Goal: Check status: Check status

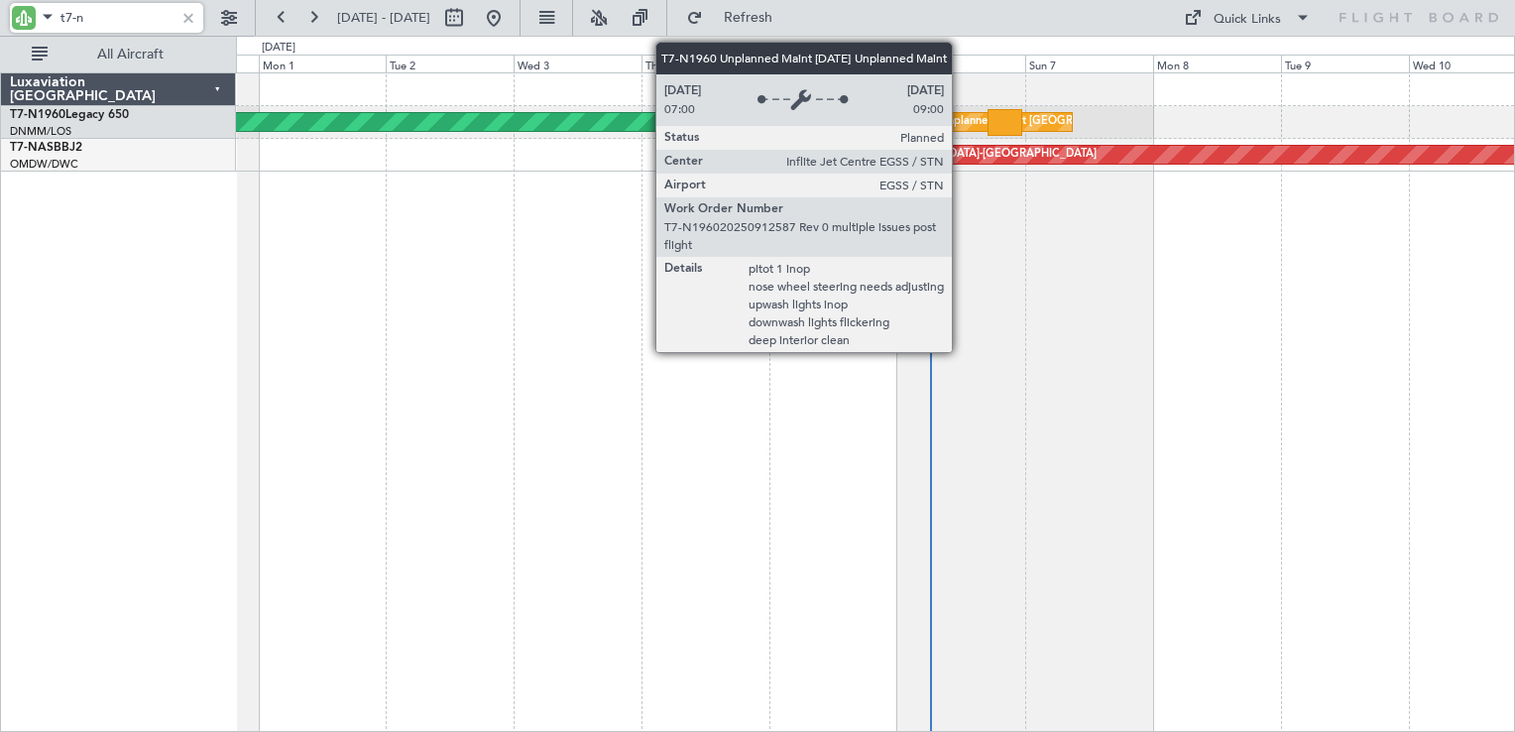
click at [961, 121] on div "Unplanned Maint [GEOGRAPHIC_DATA] ([GEOGRAPHIC_DATA])" at bounding box center [1103, 122] width 326 height 30
type input "t7-n"
click at [956, 120] on div "Unplanned Maint [GEOGRAPHIC_DATA] ([GEOGRAPHIC_DATA])" at bounding box center [1103, 122] width 326 height 30
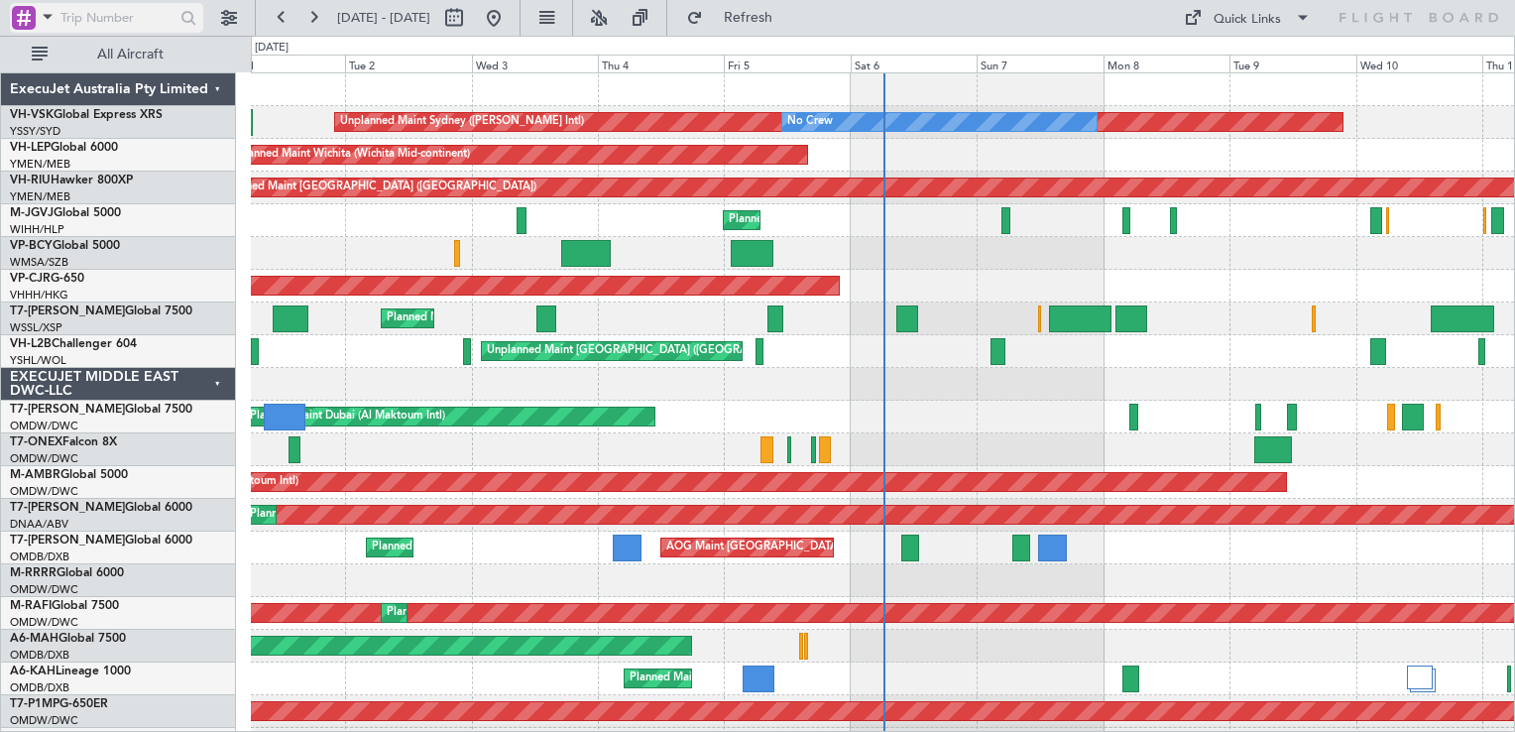
click at [20, 22] on div at bounding box center [24, 18] width 24 height 24
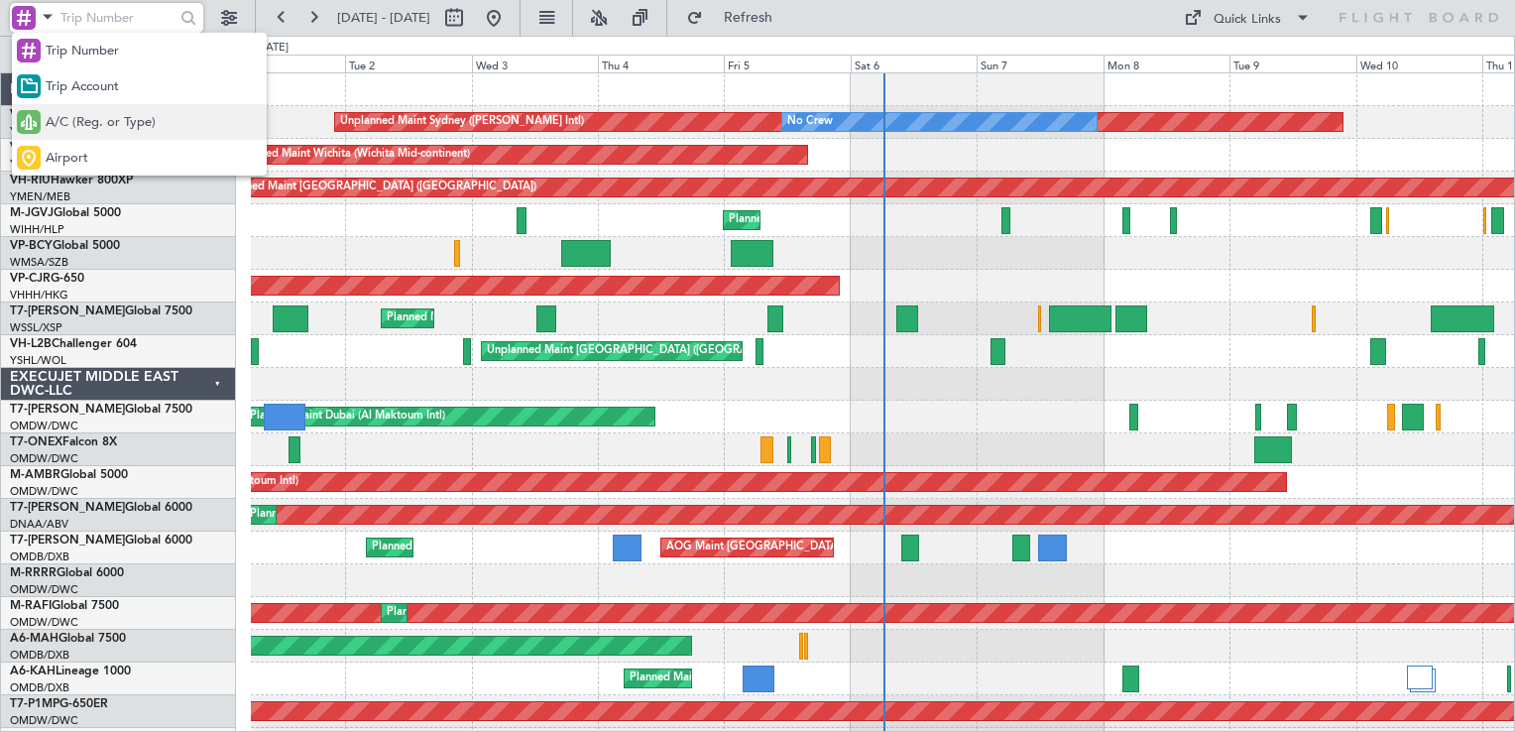
click at [79, 113] on span "A/C (Reg. or Type)" at bounding box center [101, 123] width 110 height 20
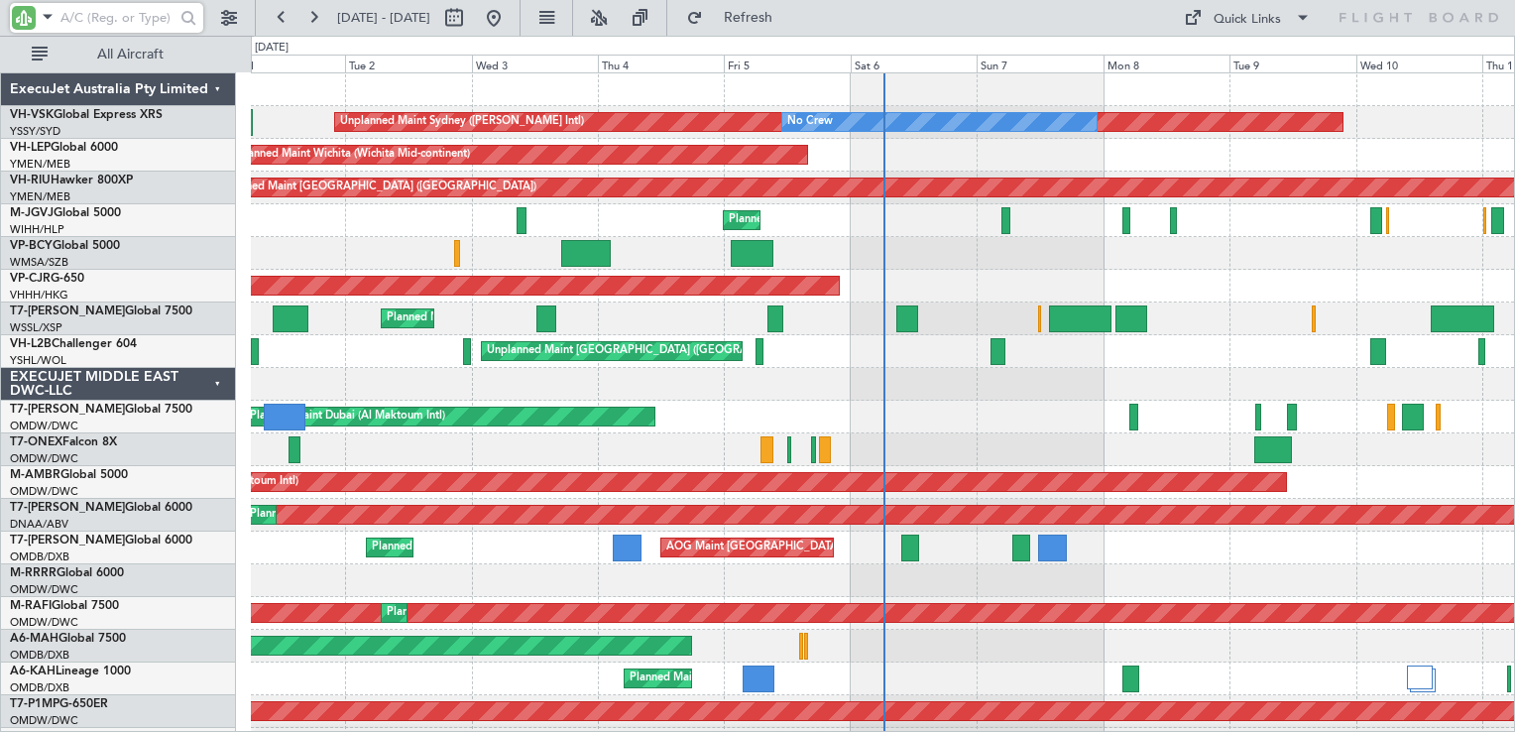
click at [95, 23] on input "text" at bounding box center [117, 18] width 114 height 30
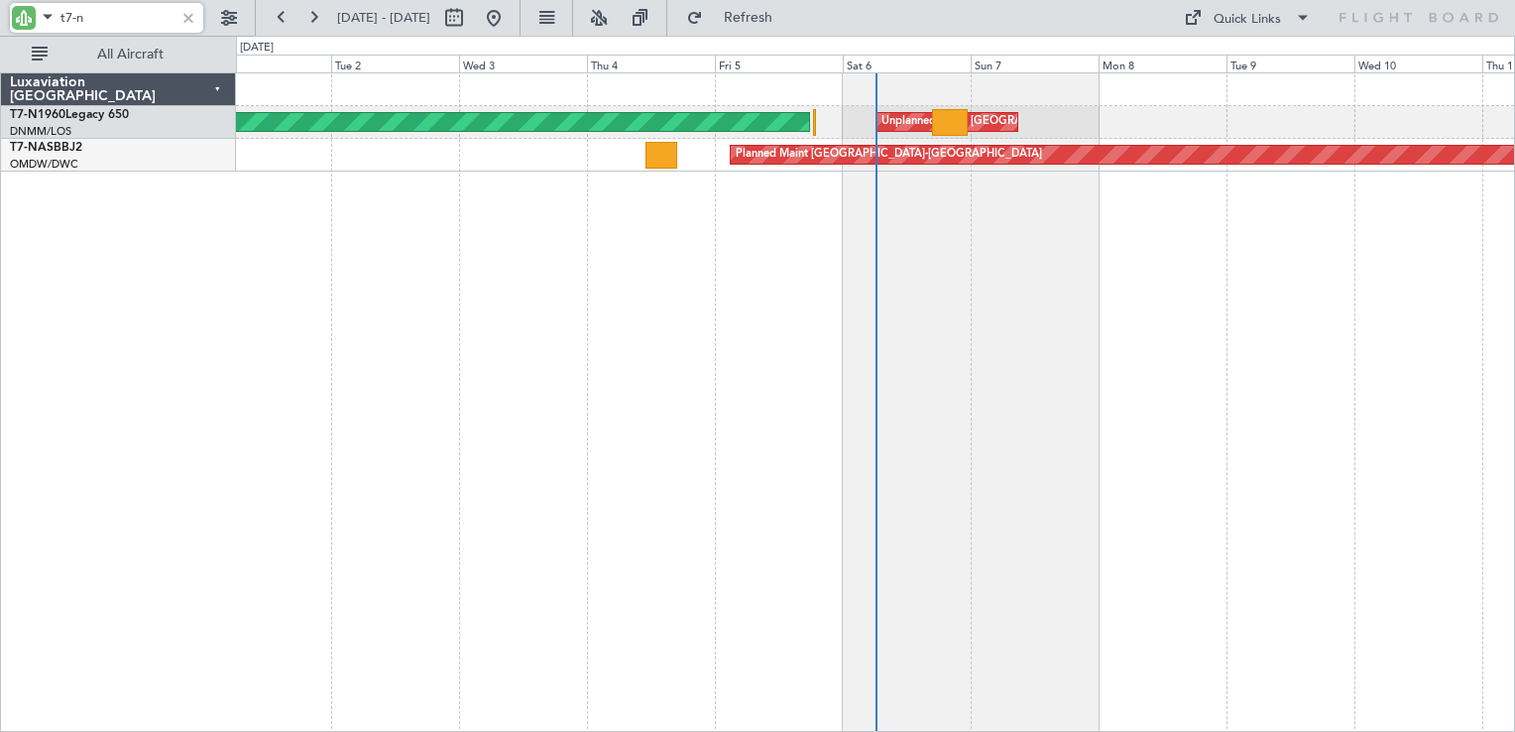
type input "t7-n"
